Goal: Use online tool/utility: Utilize a website feature to perform a specific function

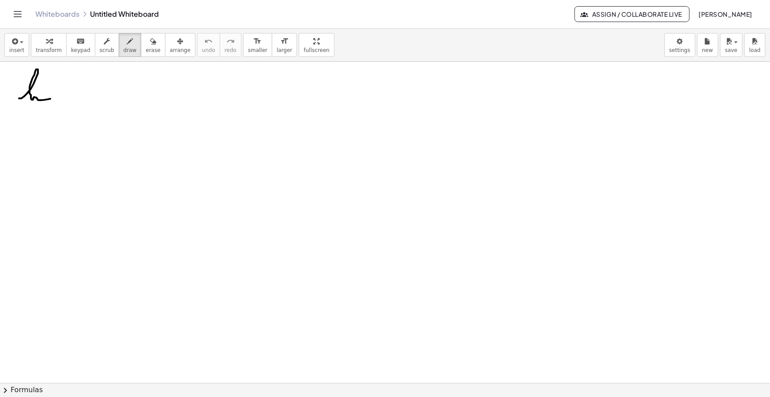
drag, startPoint x: 19, startPoint y: 98, endPoint x: 45, endPoint y: 94, distance: 25.9
drag, startPoint x: 20, startPoint y: 105, endPoint x: 24, endPoint y: 109, distance: 5.3
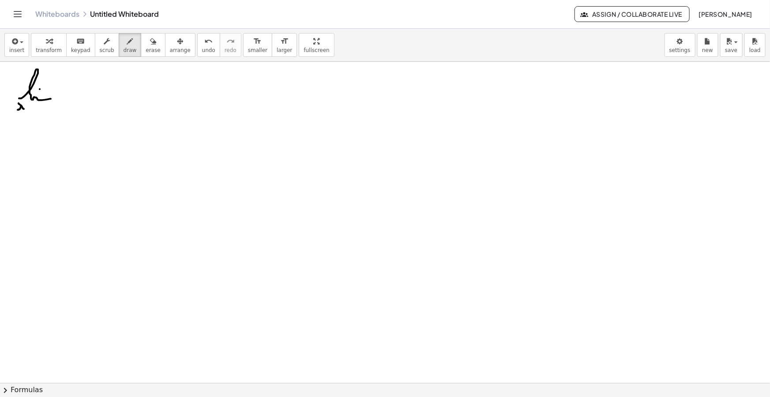
drag, startPoint x: 18, startPoint y: 110, endPoint x: 23, endPoint y: 104, distance: 8.4
drag, startPoint x: 26, startPoint y: 106, endPoint x: 32, endPoint y: 109, distance: 6.3
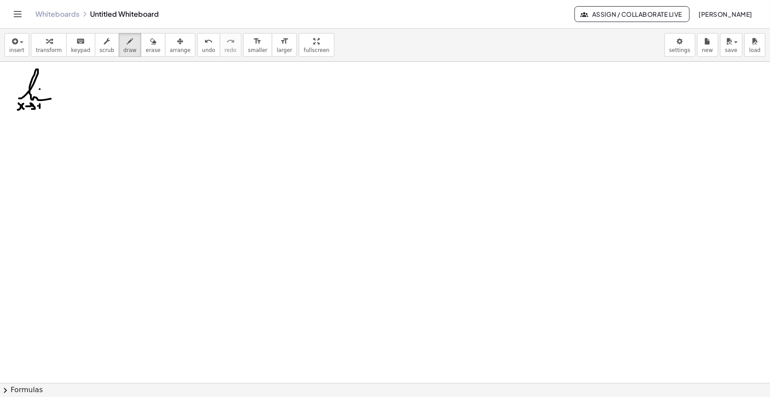
drag, startPoint x: 44, startPoint y: 104, endPoint x: 45, endPoint y: 108, distance: 4.6
click at [19, 33] on button "insert" at bounding box center [16, 45] width 25 height 24
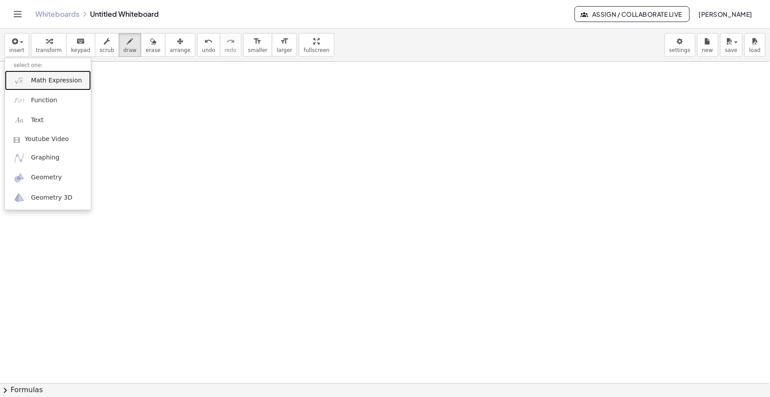
click at [25, 84] on link "Math Expression" at bounding box center [48, 81] width 86 height 20
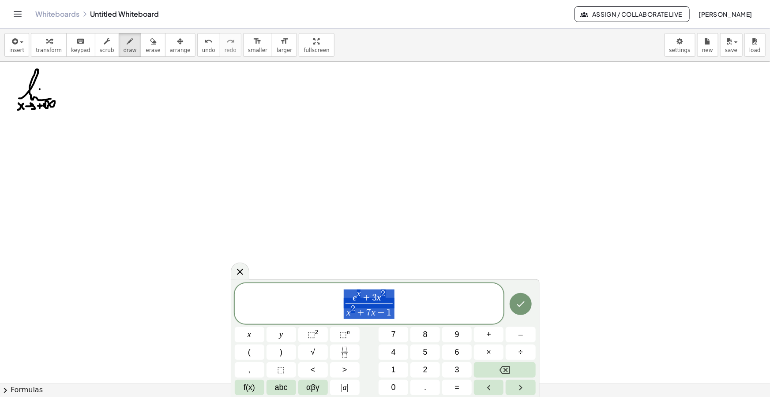
drag, startPoint x: 419, startPoint y: 304, endPoint x: 270, endPoint y: 312, distance: 149.3
click at [271, 312] on span "e x + 3 x 2 x 2 + 7 x − 1 ​" at bounding box center [369, 304] width 269 height 31
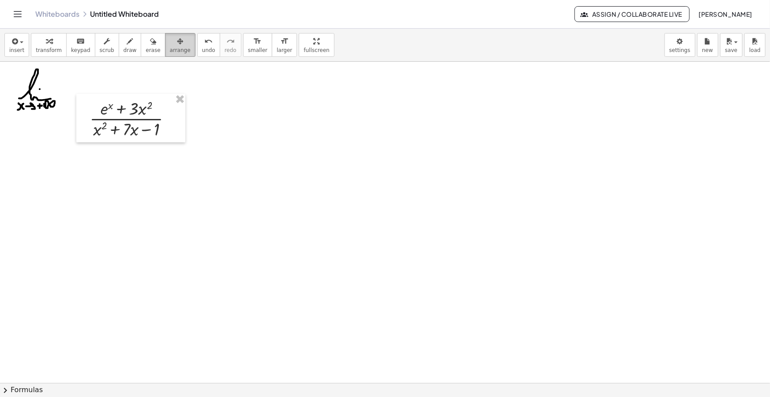
click at [177, 41] on icon "button" at bounding box center [180, 41] width 6 height 11
click at [248, 52] on span "smaller" at bounding box center [257, 50] width 19 height 6
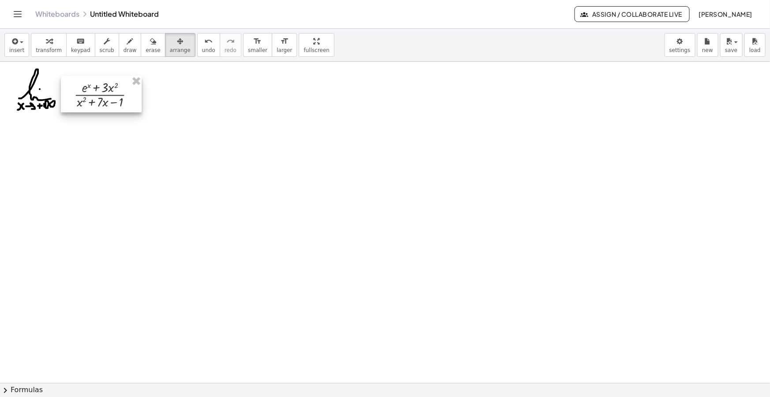
drag, startPoint x: 107, startPoint y: 125, endPoint x: 81, endPoint y: 101, distance: 35.6
click at [81, 101] on div at bounding box center [101, 94] width 81 height 37
click at [127, 43] on icon "button" at bounding box center [130, 41] width 6 height 11
drag, startPoint x: 172, startPoint y: 92, endPoint x: 224, endPoint y: 92, distance: 52.1
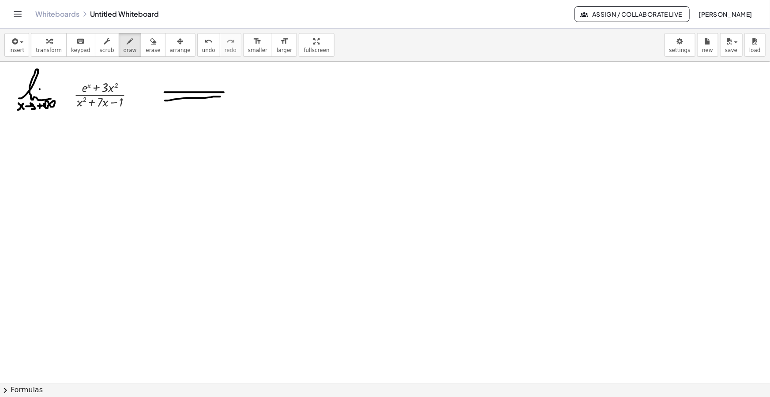
drag, startPoint x: 165, startPoint y: 101, endPoint x: 222, endPoint y: 95, distance: 57.2
drag, startPoint x: 214, startPoint y: 85, endPoint x: 216, endPoint y: 104, distance: 19.0
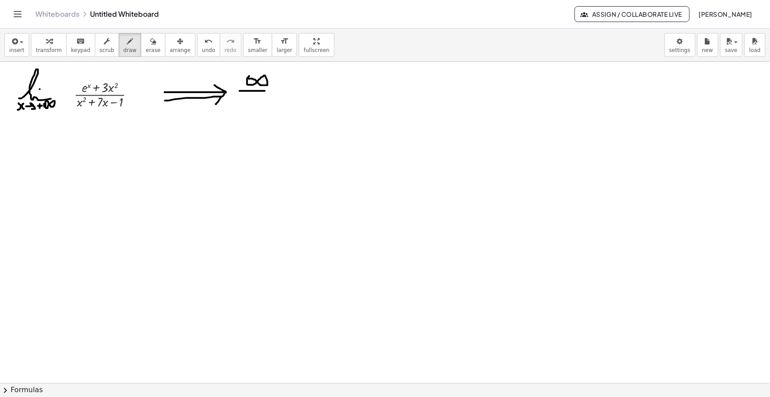
drag, startPoint x: 240, startPoint y: 91, endPoint x: 273, endPoint y: 90, distance: 33.5
click at [22, 49] on button "insert" at bounding box center [16, 45] width 25 height 24
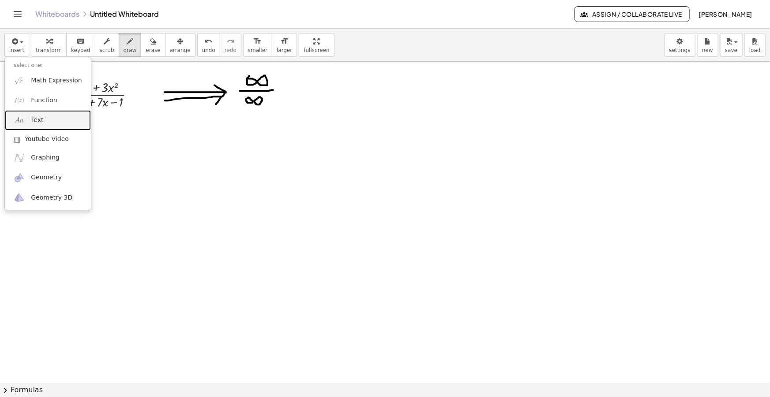
click at [42, 117] on link "Text" at bounding box center [48, 120] width 86 height 20
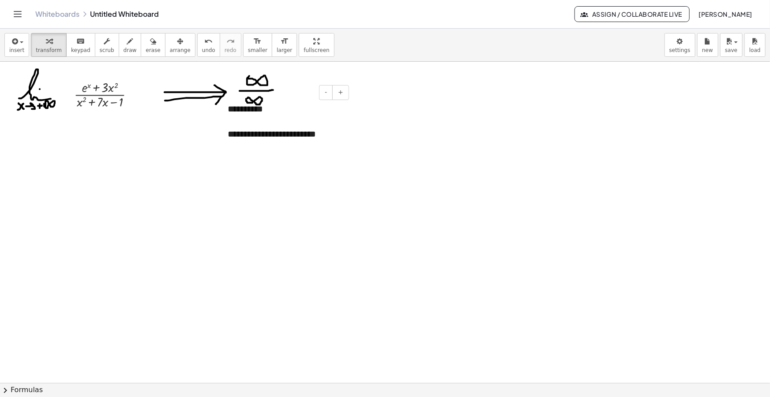
click at [322, 135] on div "**********" at bounding box center [285, 134] width 115 height 13
drag, startPoint x: 320, startPoint y: 134, endPoint x: 237, endPoint y: 135, distance: 83.4
click at [237, 135] on div "**********" at bounding box center [285, 134] width 115 height 13
click at [170, 48] on span "arrange" at bounding box center [180, 50] width 21 height 6
